Goal: Transaction & Acquisition: Purchase product/service

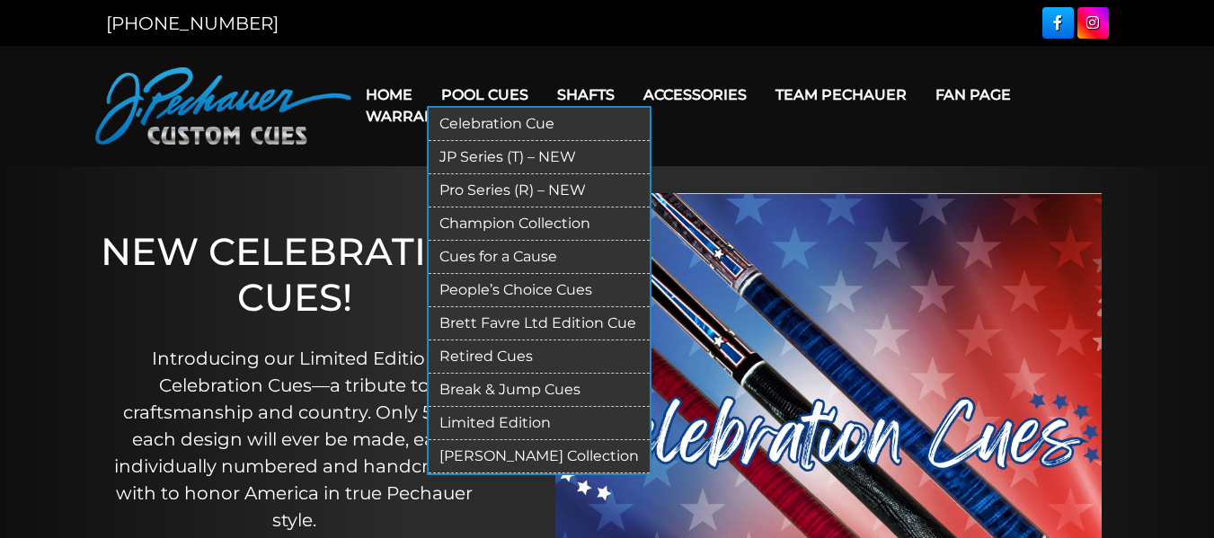
click at [495, 381] on link "Break & Jump Cues" at bounding box center [539, 390] width 221 height 33
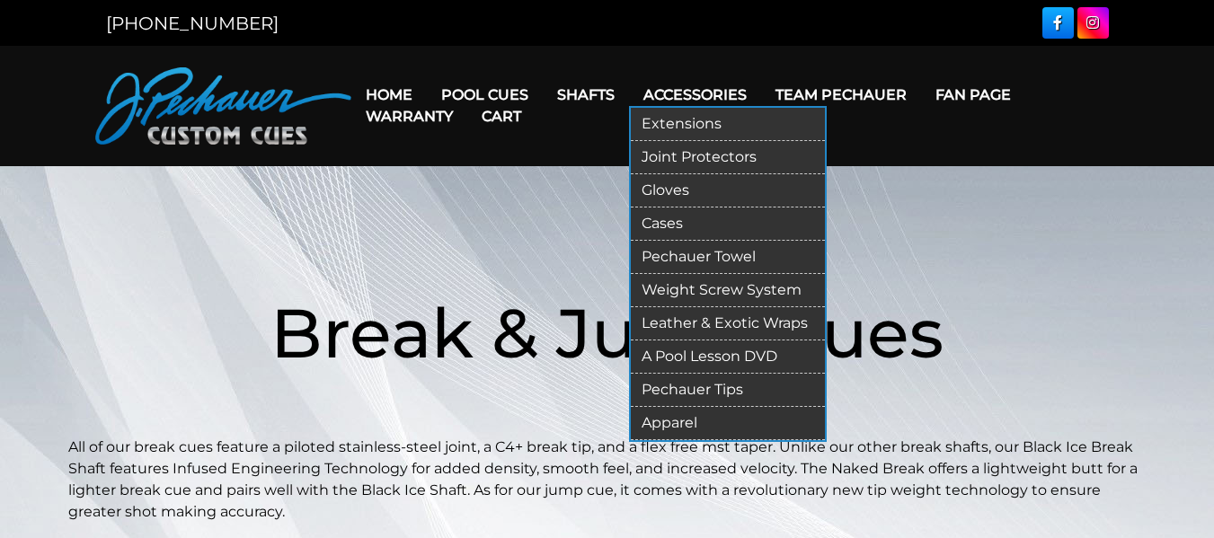
click at [732, 392] on link "Pechauer Tips" at bounding box center [728, 390] width 194 height 33
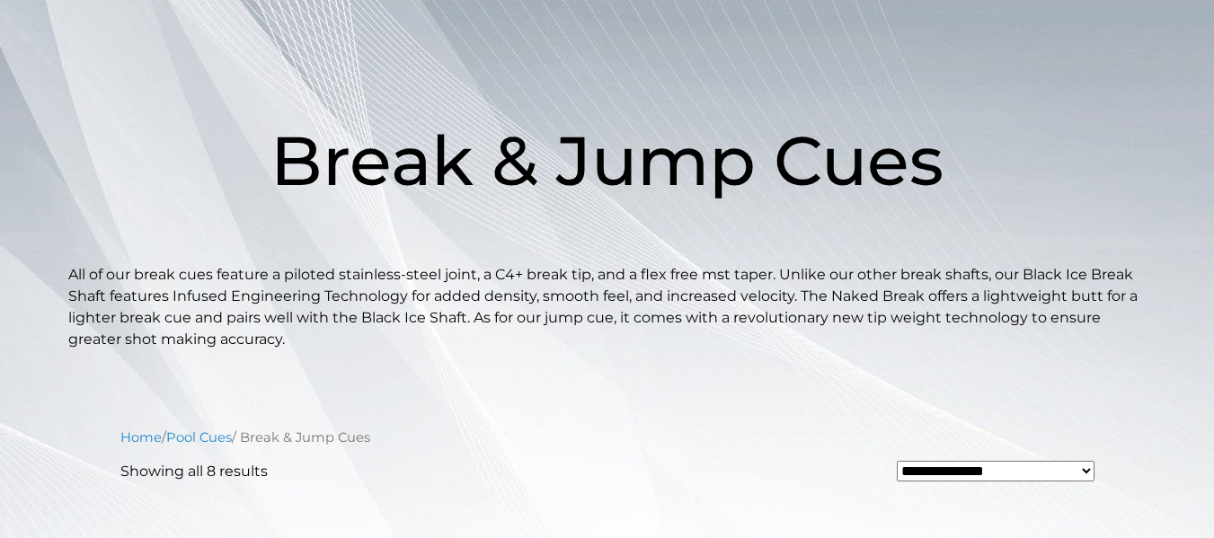
scroll to position [180, 0]
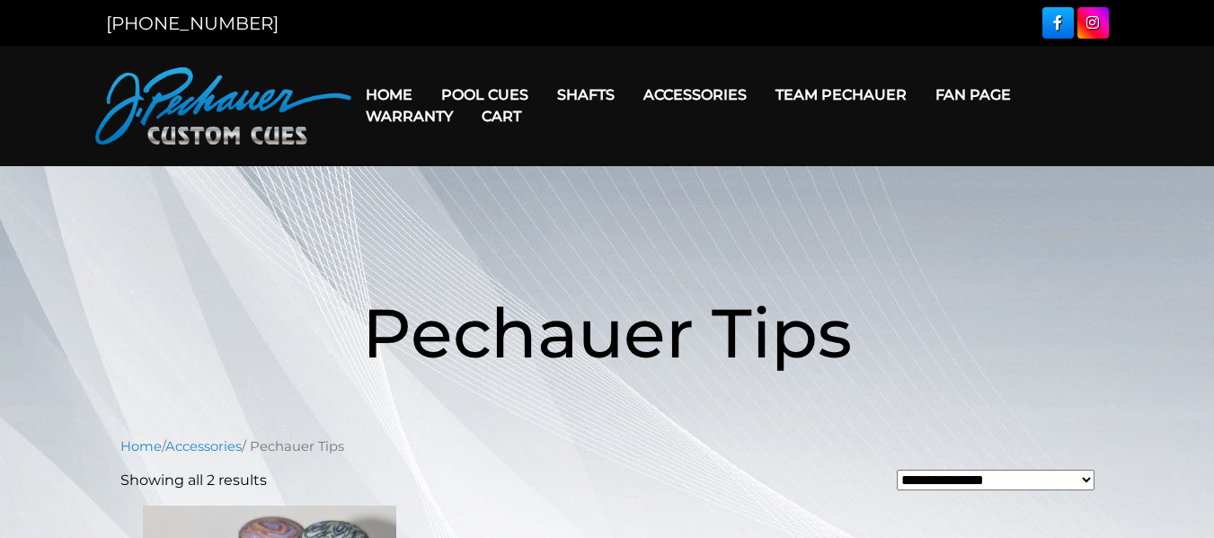
click at [473, 95] on link "Cart" at bounding box center [501, 116] width 68 height 46
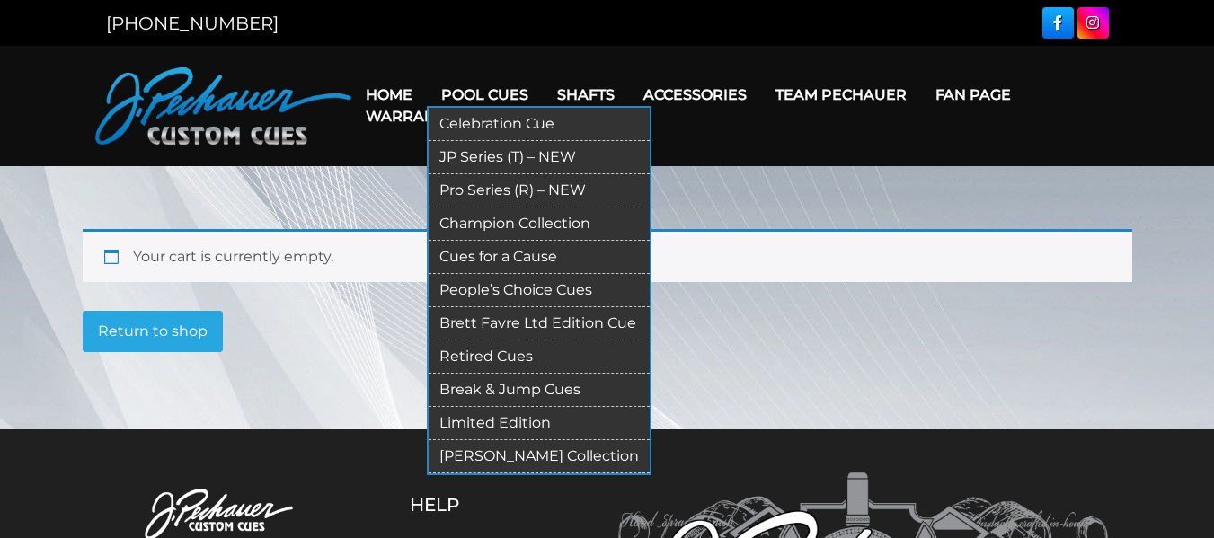
click at [484, 88] on link "Pool Cues" at bounding box center [485, 95] width 116 height 46
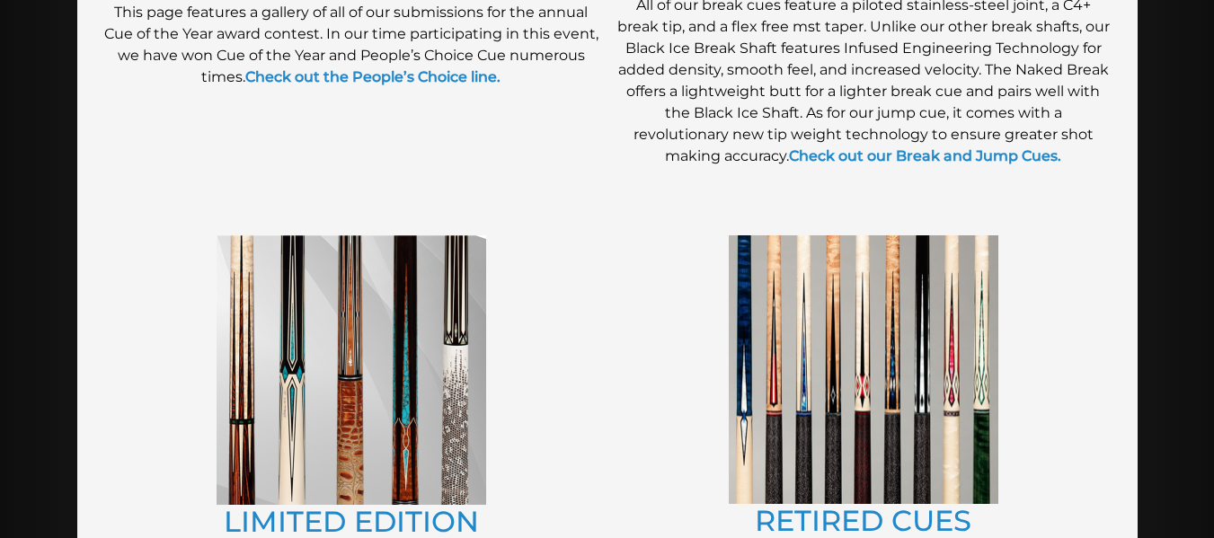
scroll to position [1815, 0]
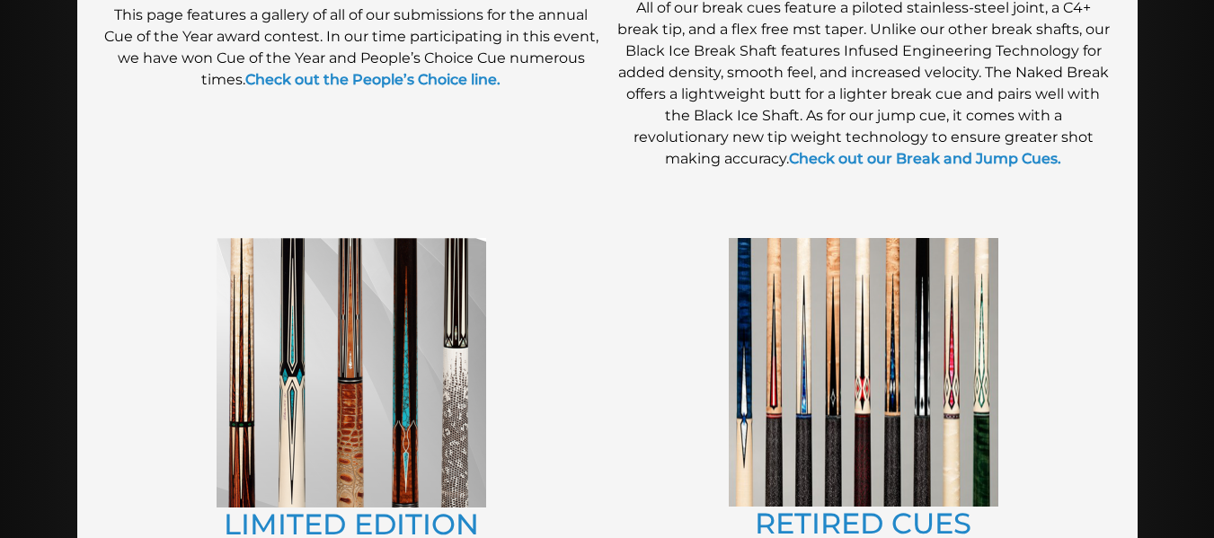
click at [448, 413] on img at bounding box center [352, 373] width 270 height 270
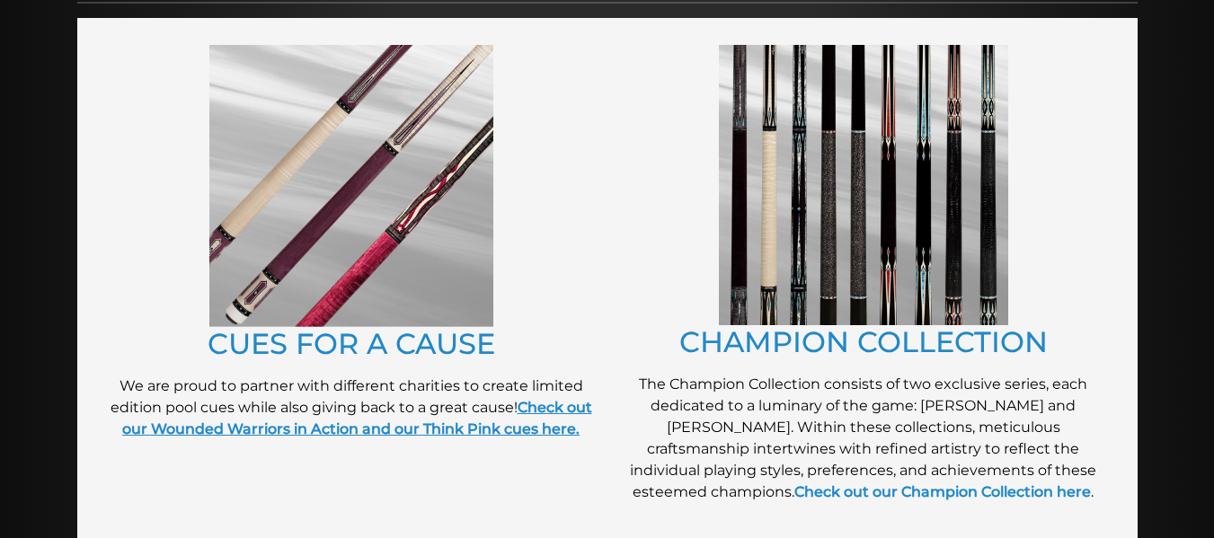
scroll to position [403, 0]
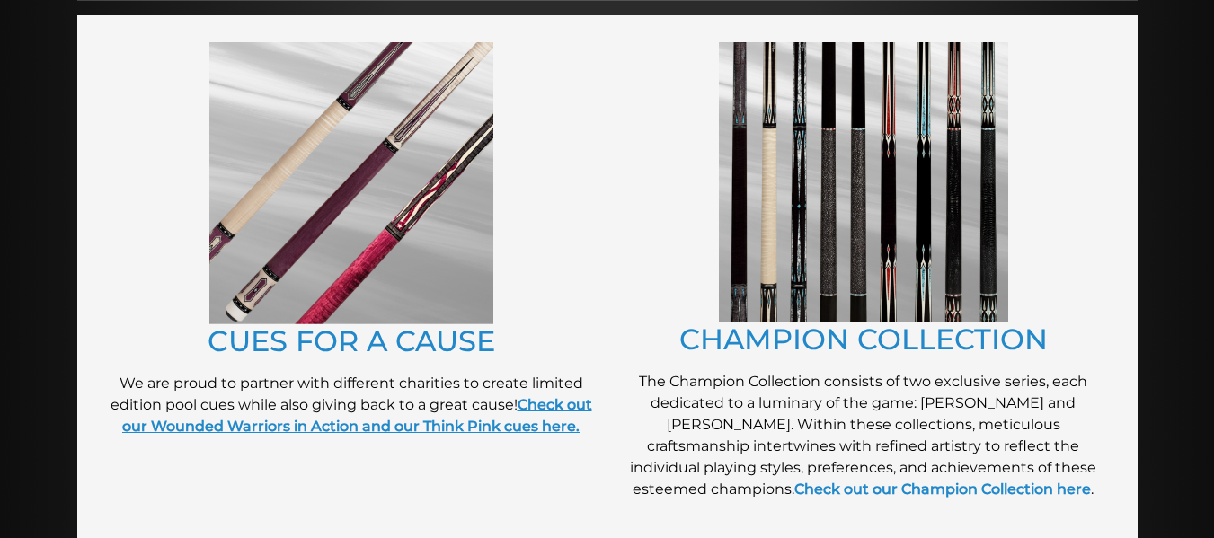
click at [452, 427] on strong "Check out our Wounded Warriors in Action and our Think Pink cues here." at bounding box center [357, 415] width 470 height 39
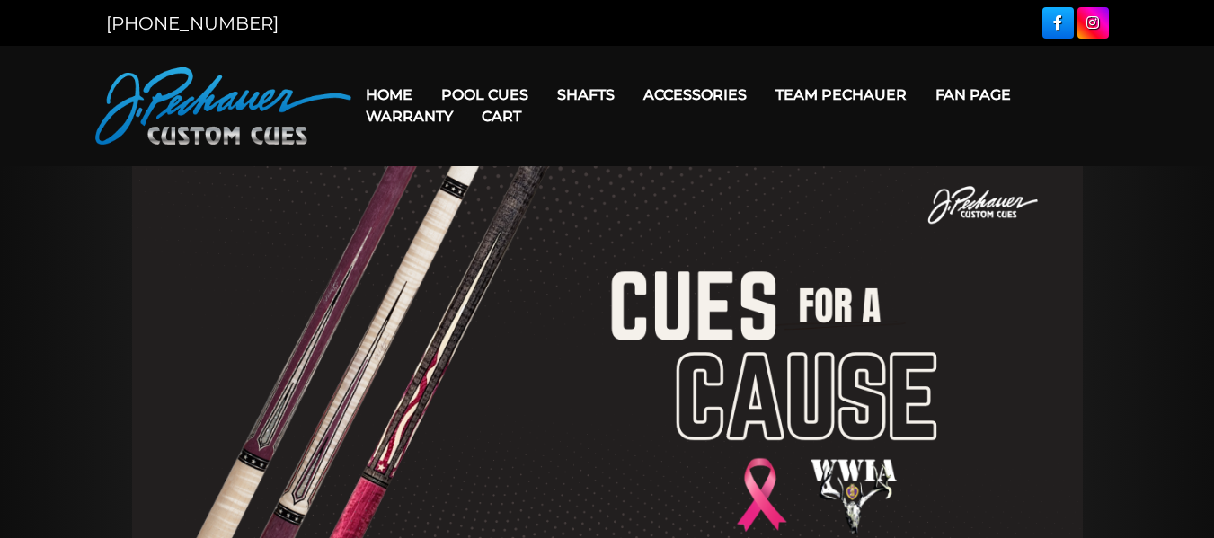
click at [995, 91] on link "Fan Page" at bounding box center [973, 95] width 104 height 46
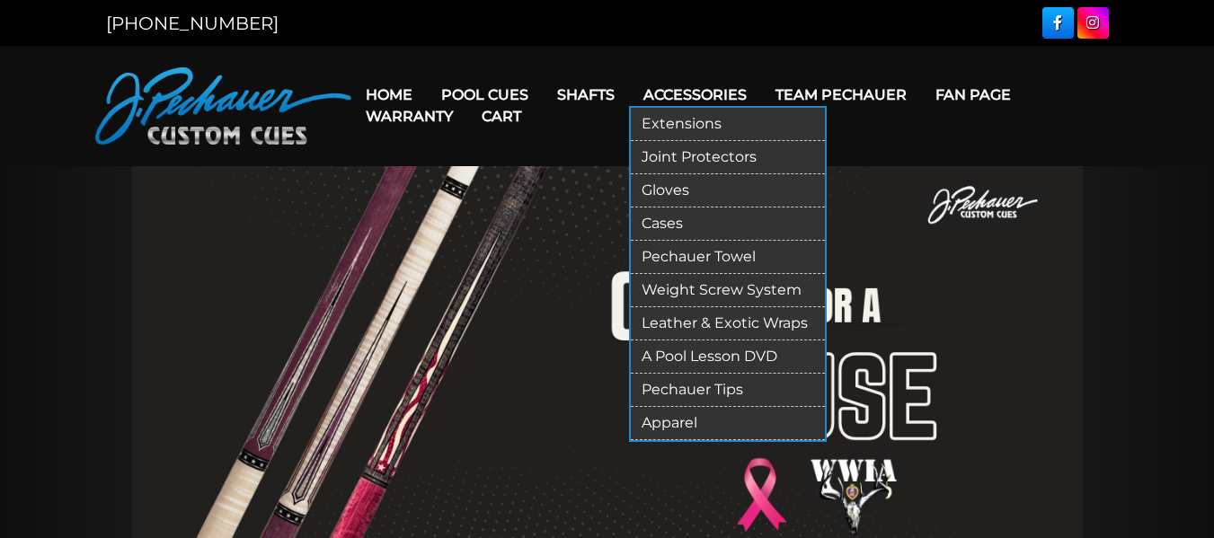
click at [696, 125] on link "Extensions" at bounding box center [728, 124] width 194 height 33
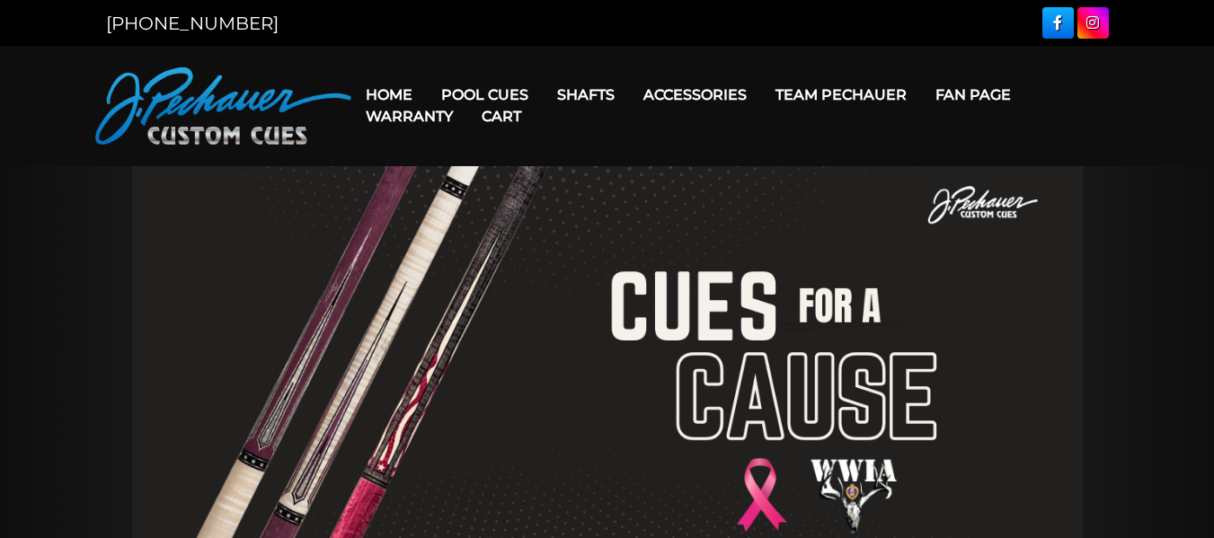
click at [401, 99] on link "Warranty" at bounding box center [409, 116] width 116 height 46
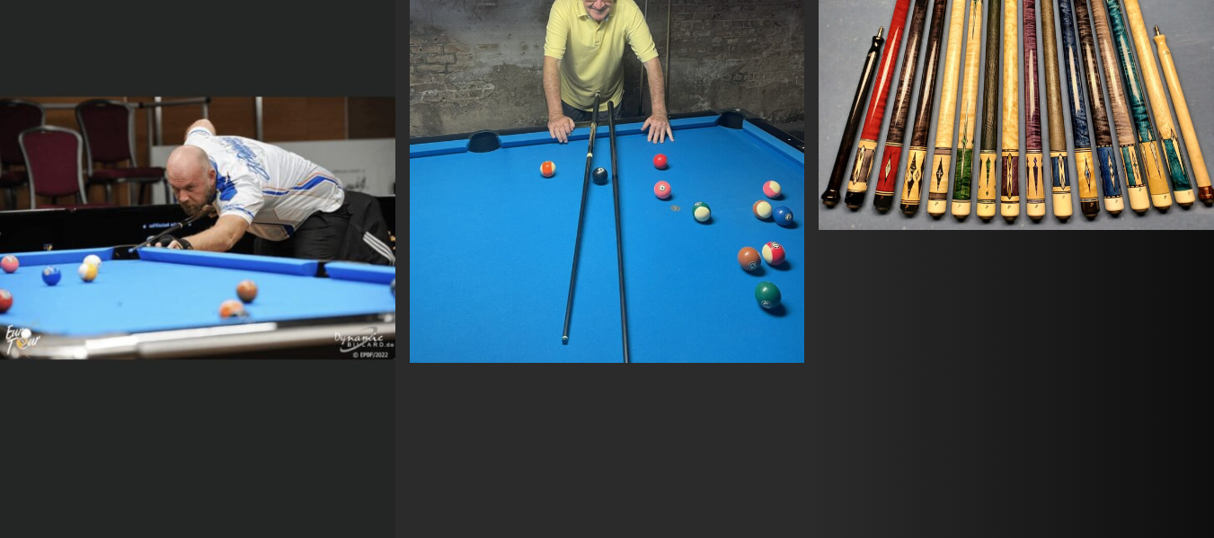
scroll to position [10113, 0]
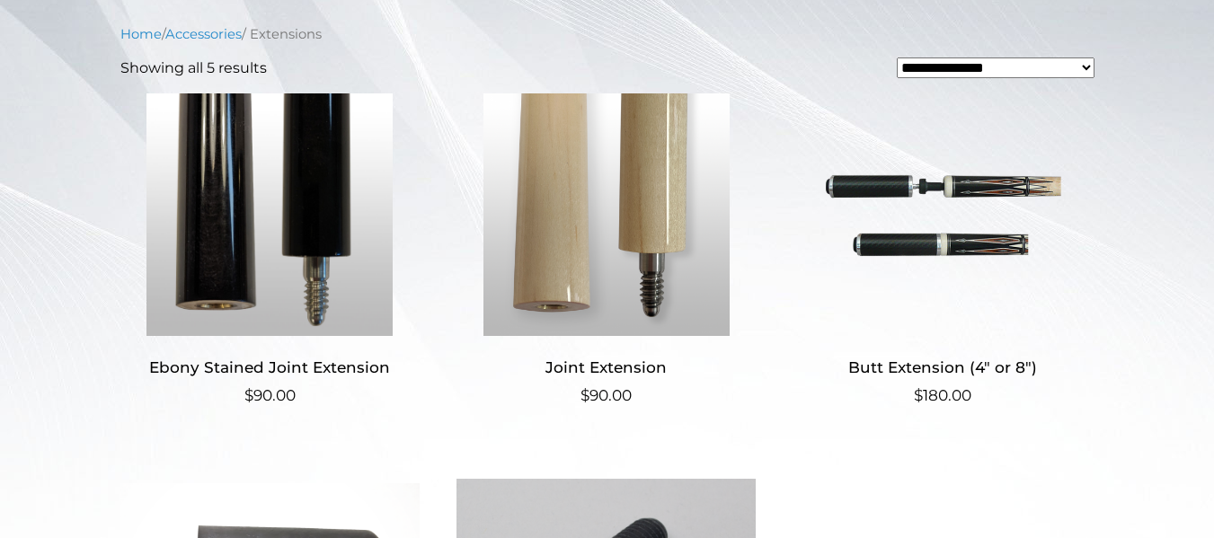
scroll to position [419, 0]
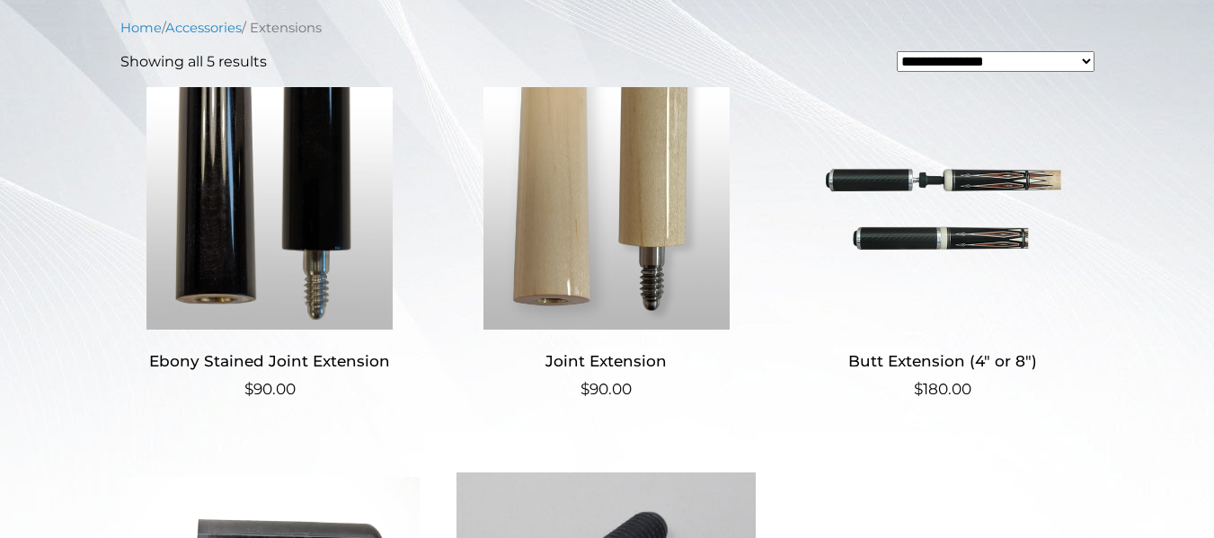
click at [310, 213] on img at bounding box center [269, 208] width 299 height 243
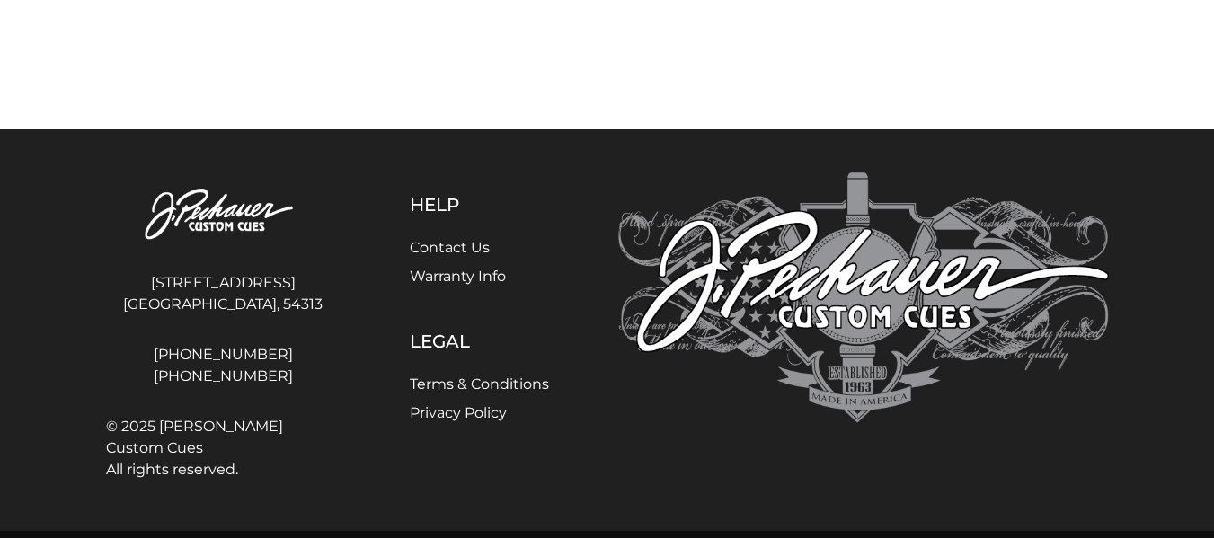
scroll to position [1190, 0]
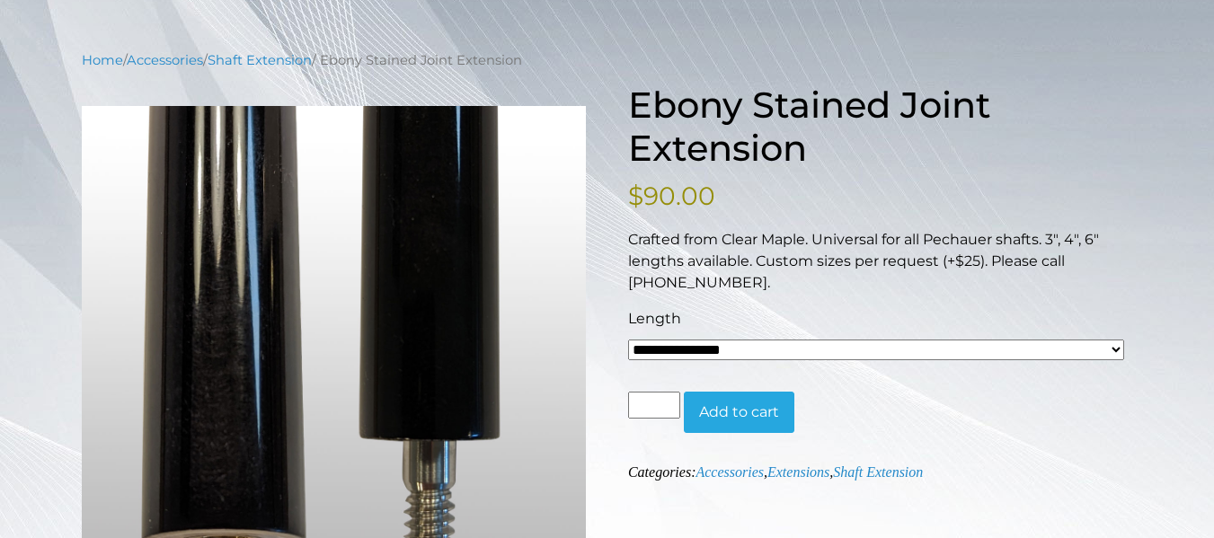
scroll to position [180, 0]
click at [796, 358] on select "**********" at bounding box center [876, 349] width 496 height 21
click at [753, 307] on div "Length" at bounding box center [876, 318] width 496 height 22
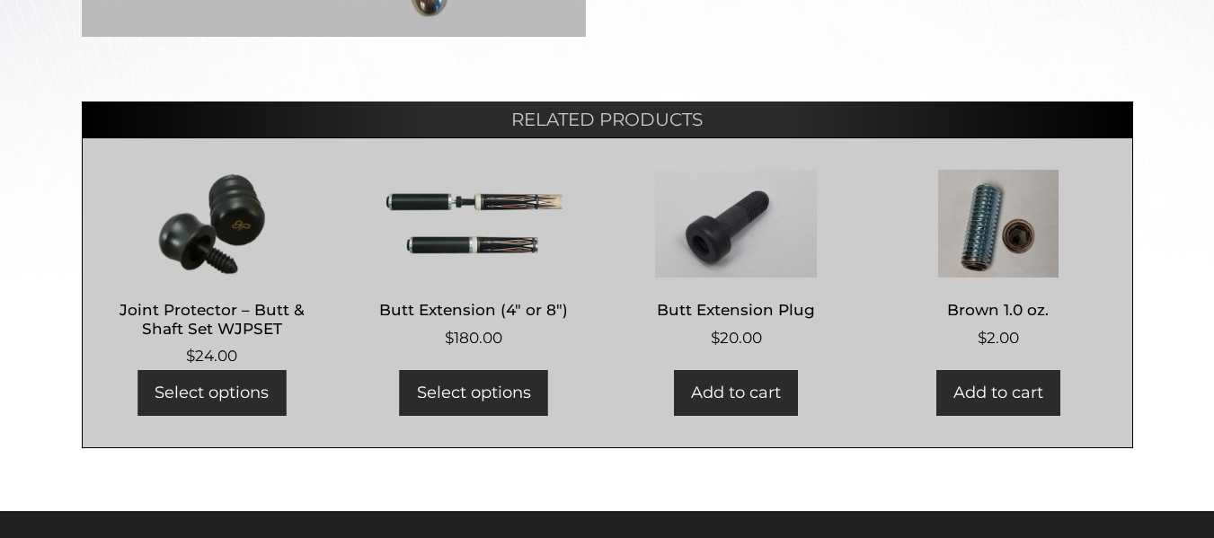
scroll to position [746, 0]
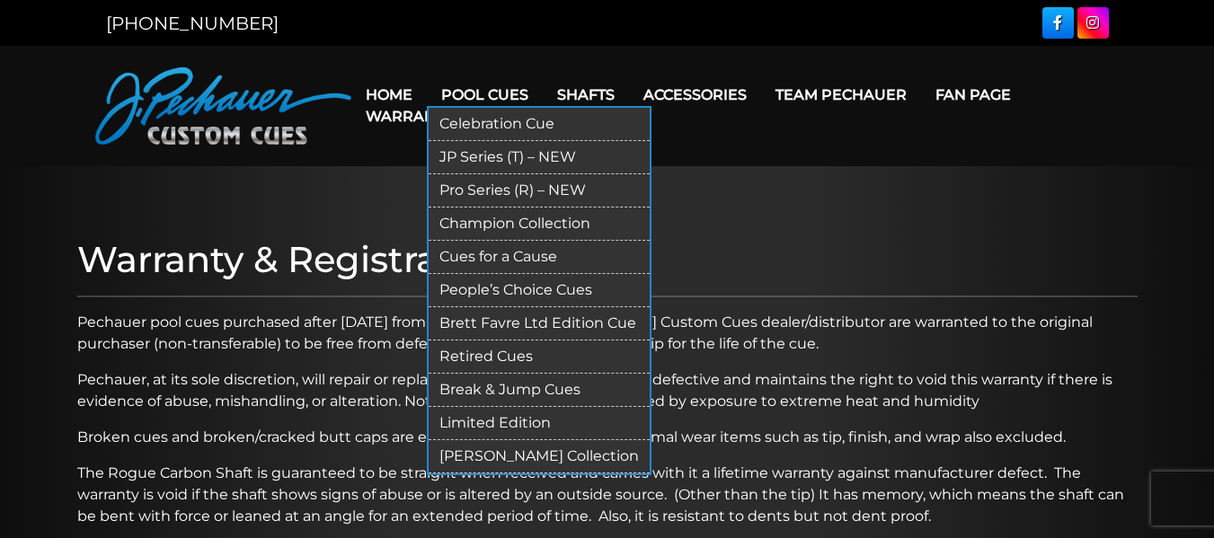
click at [504, 454] on link "[PERSON_NAME] Collection" at bounding box center [539, 456] width 221 height 33
